Goal: Ask a question: Seek information or help from site administrators or community

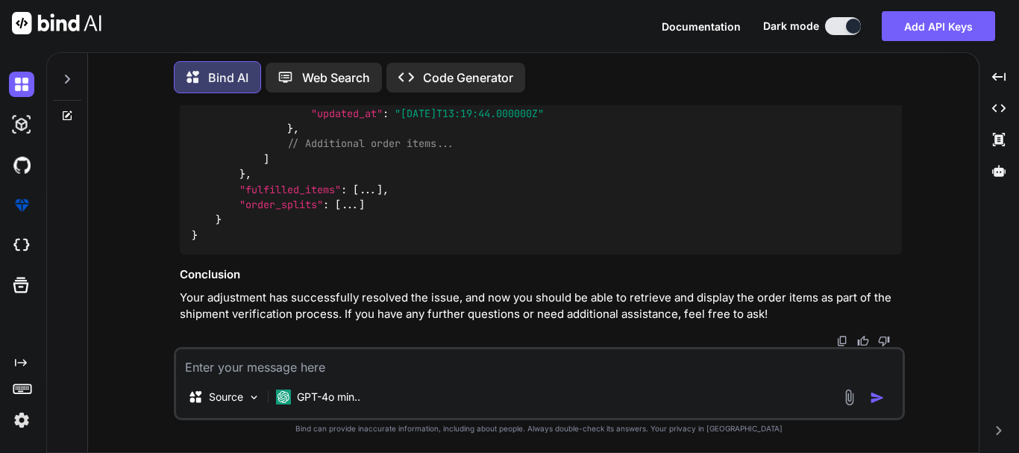
scroll to position [8306, 0]
click at [328, 278] on h3 "Conclusion" at bounding box center [541, 274] width 722 height 17
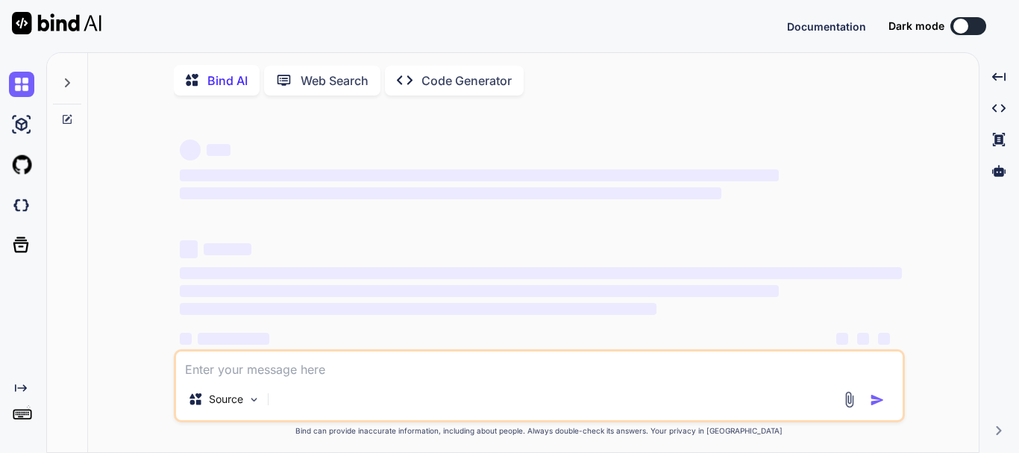
scroll to position [22, 0]
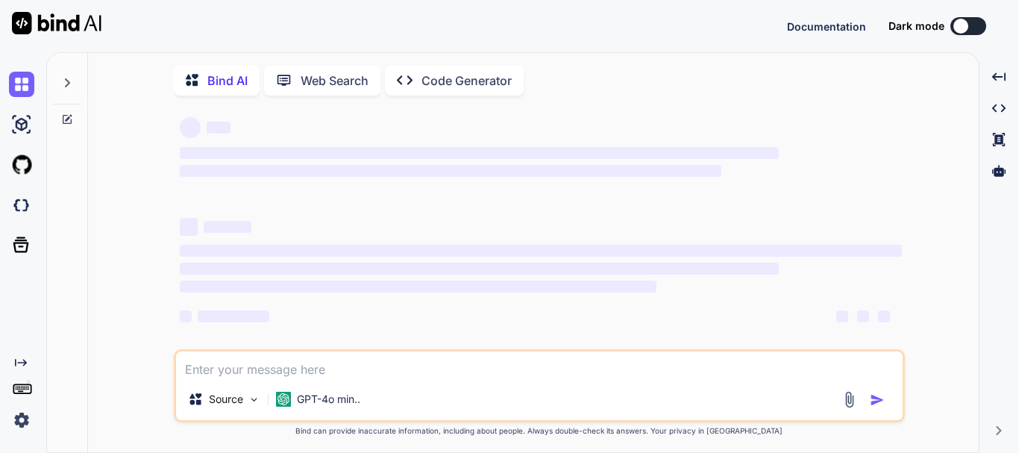
click at [291, 361] on textarea at bounding box center [539, 364] width 727 height 27
click at [288, 370] on textarea at bounding box center [539, 364] width 727 height 27
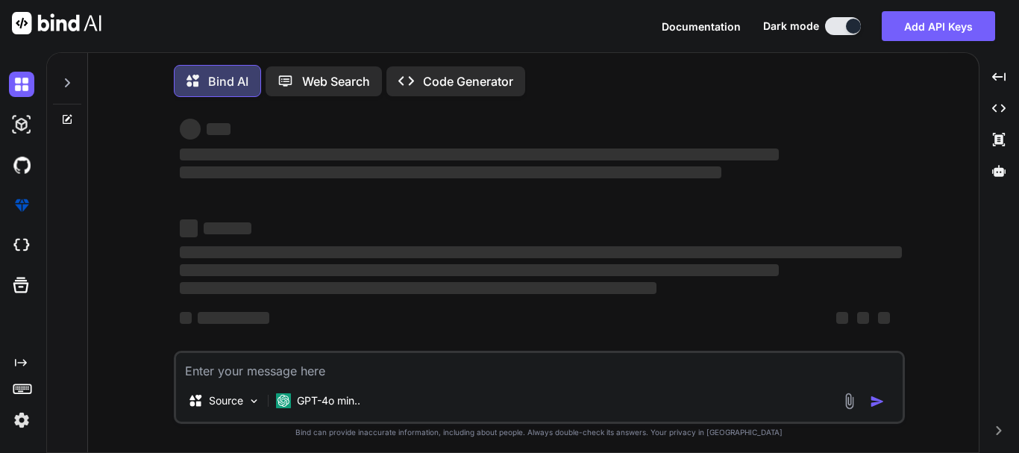
type textarea "x"
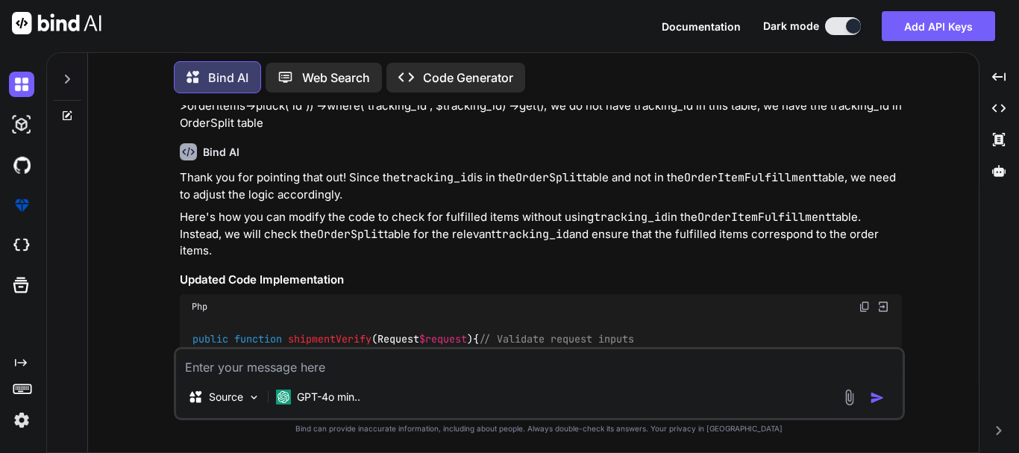
scroll to position [7450, 0]
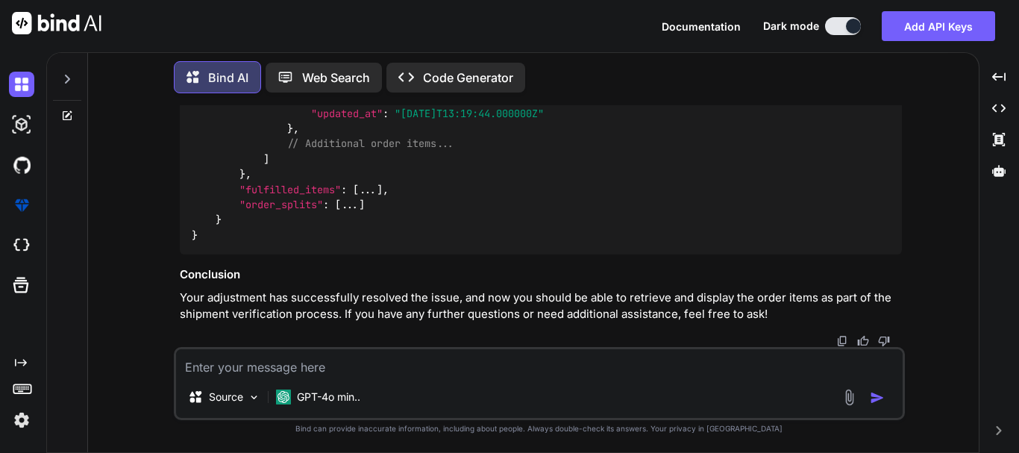
click at [313, 372] on textarea at bounding box center [539, 362] width 727 height 27
paste textarea "main_inventory_items"
type textarea "do you know the columns we have in main_inventory_items table?"
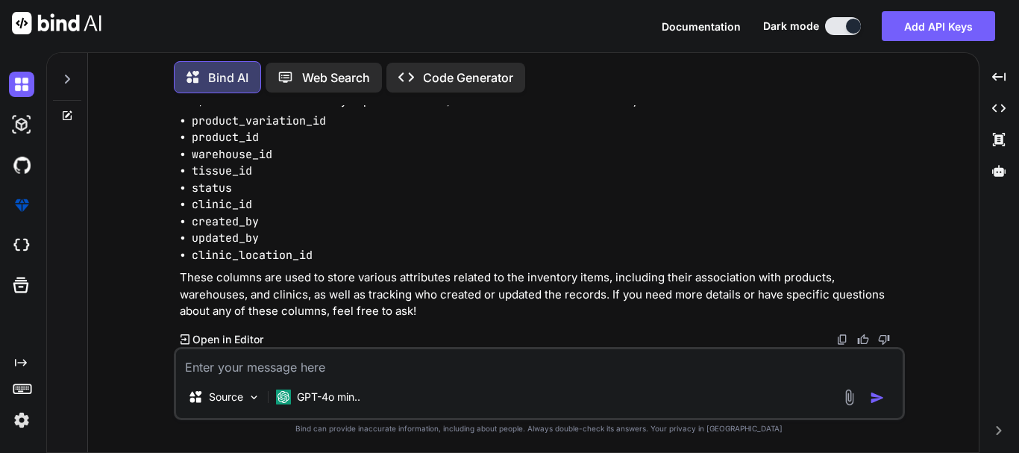
scroll to position [8637, 0]
click at [261, 367] on textarea at bounding box center [539, 362] width 727 height 27
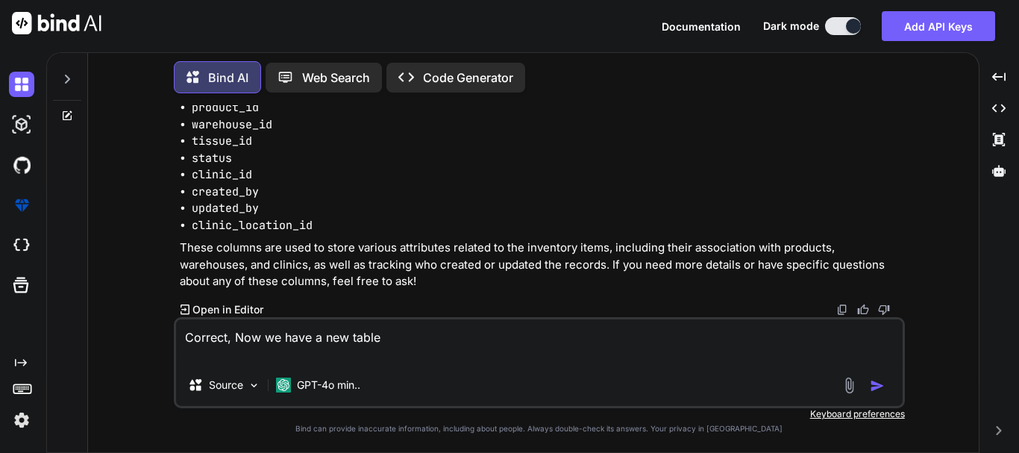
paste textarea "protected $fillable = [ 'product_id', 'size_id', 'sku', 'cost_per_unit', 'avail…"
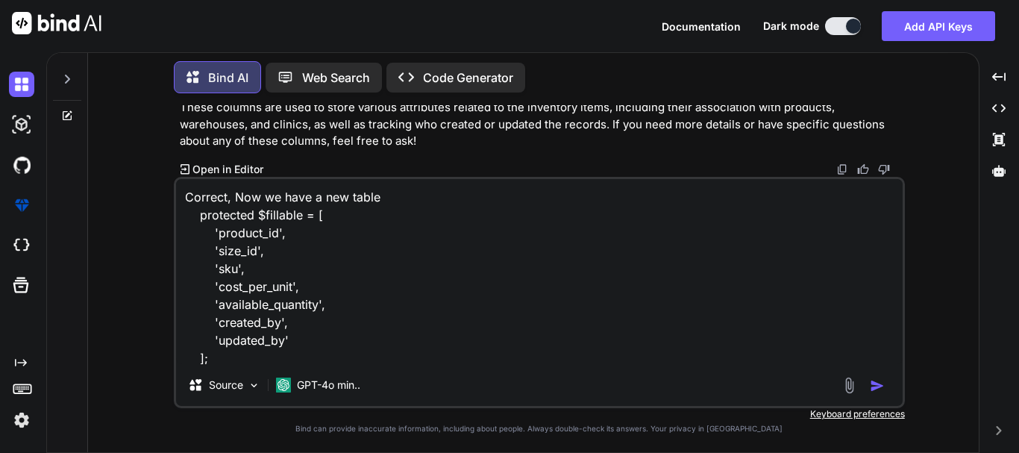
scroll to position [1, 0]
click at [403, 197] on textarea "Correct, Now we have a new table protected $fillable = [ 'product_id', 'size_id…" at bounding box center [539, 271] width 727 height 185
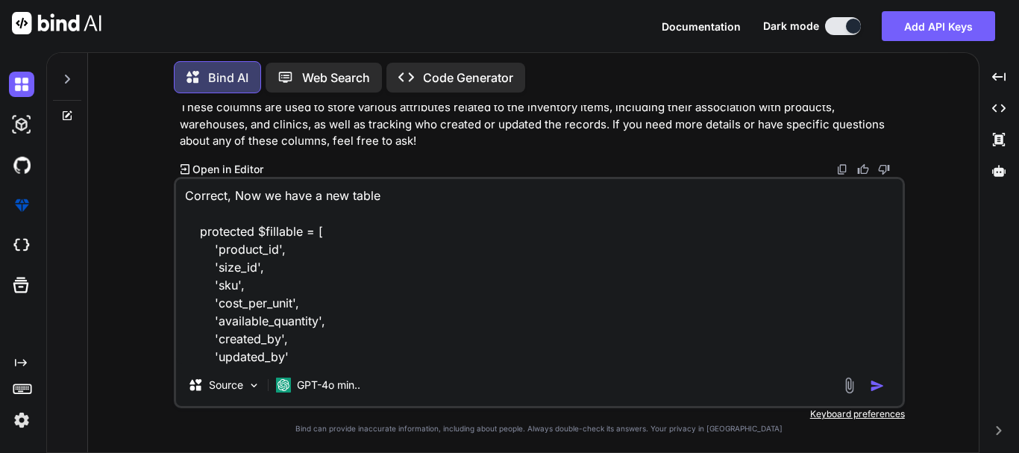
paste textarea "ProductVariation"
click at [287, 213] on textarea "Correct, Now we have a new table ProductVariation: protected $fillable = [ 'pro…" at bounding box center [539, 271] width 727 height 185
click at [308, 213] on textarea "Correct, Now we have a new table ProductVariation: protected $fillable = [ 'pro…" at bounding box center [539, 271] width 727 height 185
click at [325, 284] on textarea "Correct, Now we have a new table ProductVariation Table columns: protected $fil…" at bounding box center [539, 271] width 727 height 185
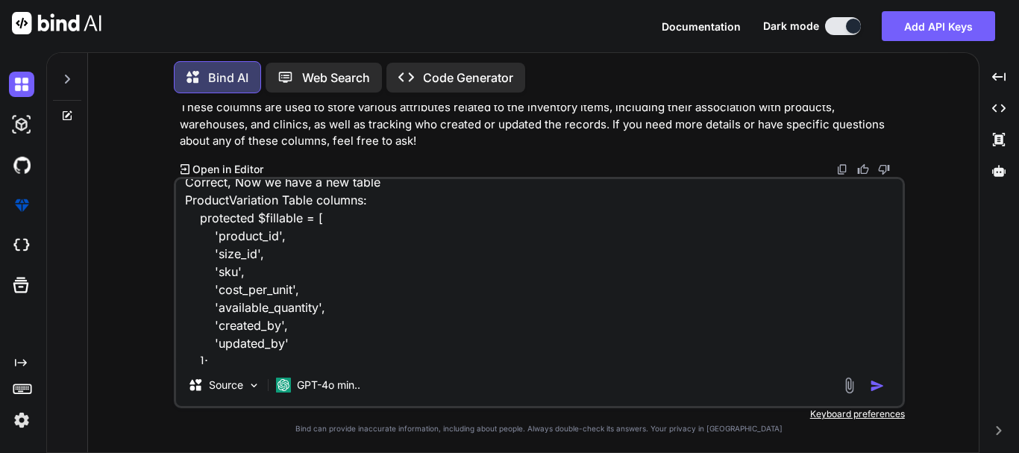
scroll to position [21, 0]
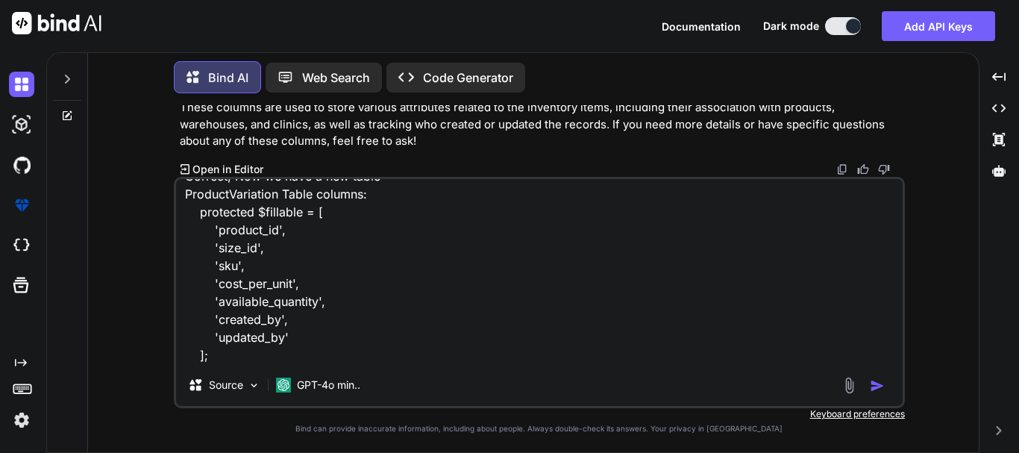
click at [253, 357] on textarea "Correct, Now we have a new table ProductVariation Table columns: protected $fil…" at bounding box center [539, 271] width 727 height 185
click at [272, 363] on textarea "Correct, Now we have a new table ProductVariation Table columns: protected $fil…" at bounding box center [539, 271] width 727 height 185
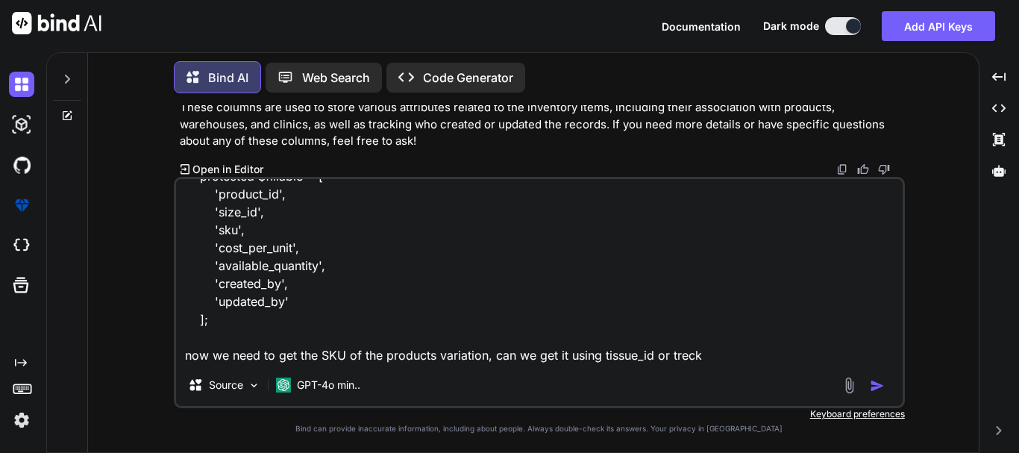
click at [685, 354] on textarea "Correct, Now we have a new table ProductVariation Table columns: protected $fil…" at bounding box center [539, 271] width 727 height 185
paste textarea "acking_id"
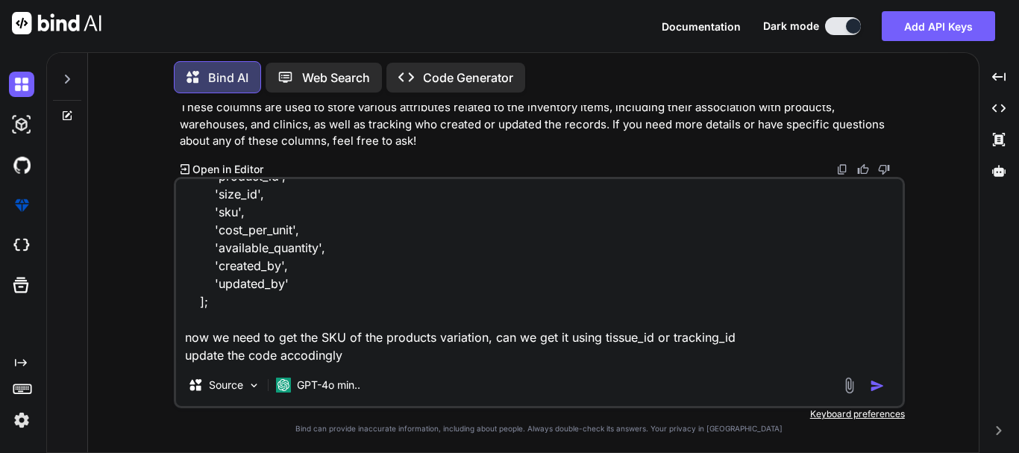
click at [305, 357] on textarea "Correct, Now we have a new table ProductVariation Table columns: protected $fil…" at bounding box center [539, 271] width 727 height 185
type textarea "Correct, Now we have a new table ProductVariation Table columns: protected $fil…"
click at [383, 360] on textarea "Correct, Now we have a new table ProductVariation Table columns: protected $fil…" at bounding box center [539, 271] width 727 height 185
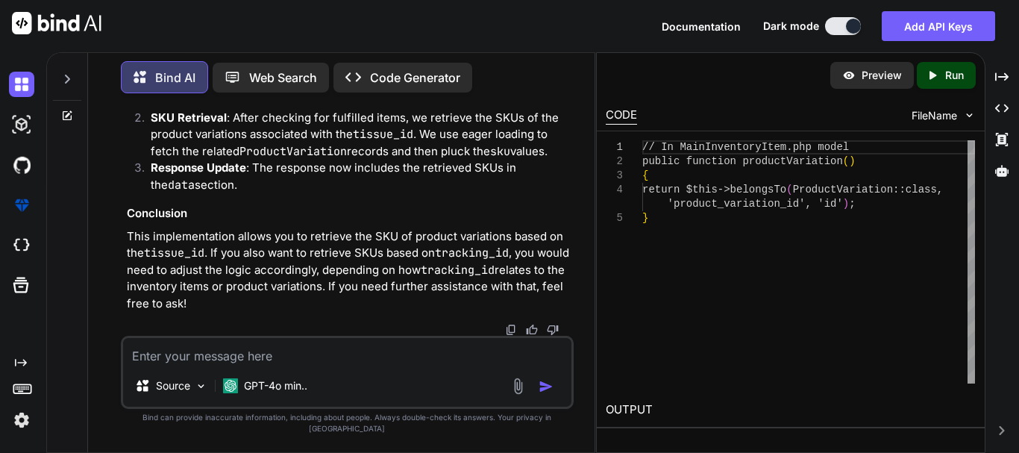
scroll to position [9983, 0]
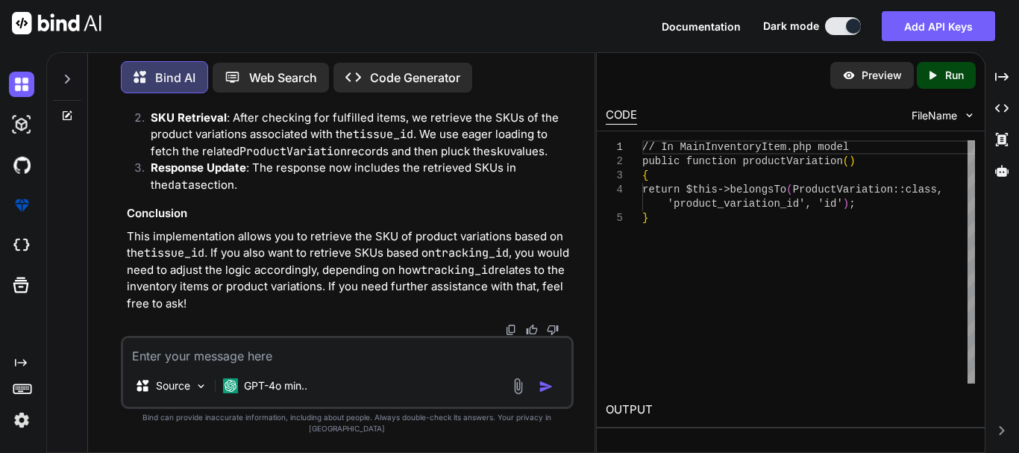
drag, startPoint x: 245, startPoint y: 156, endPoint x: 304, endPoint y: 159, distance: 59.0
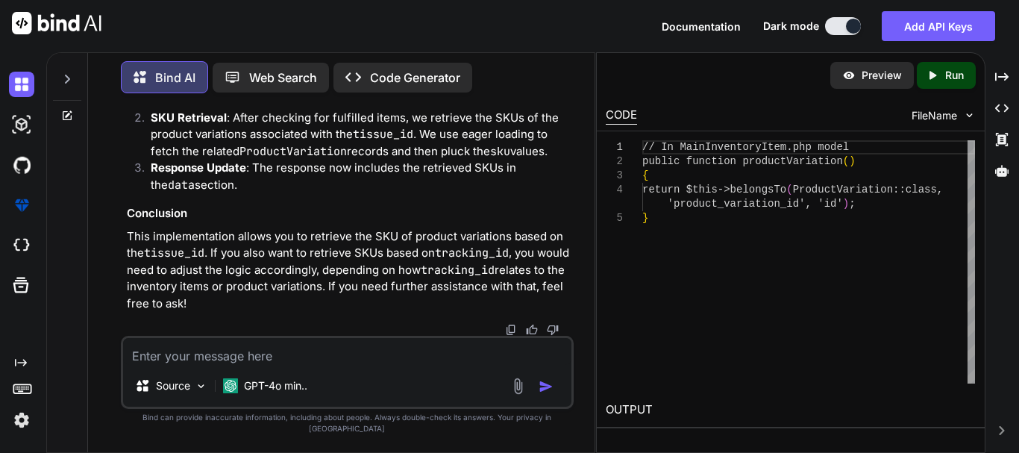
drag, startPoint x: 127, startPoint y: 140, endPoint x: 232, endPoint y: 176, distance: 111.4
